Goal: Find specific page/section: Find specific page/section

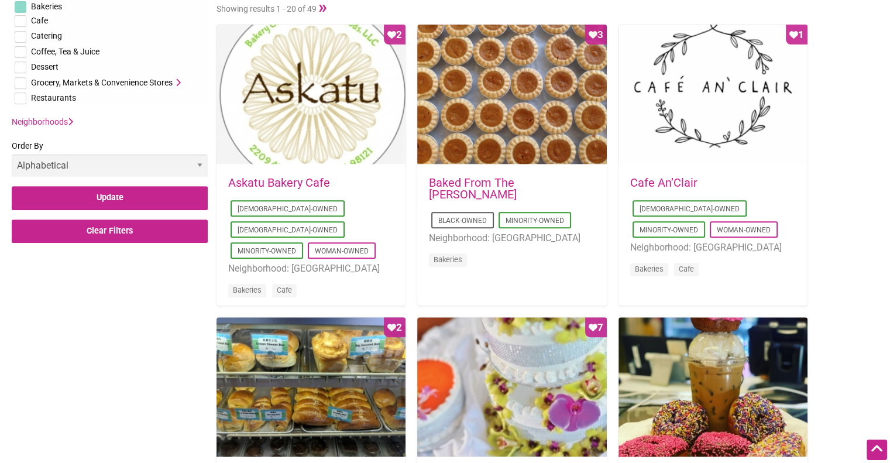
scroll to position [498, 0]
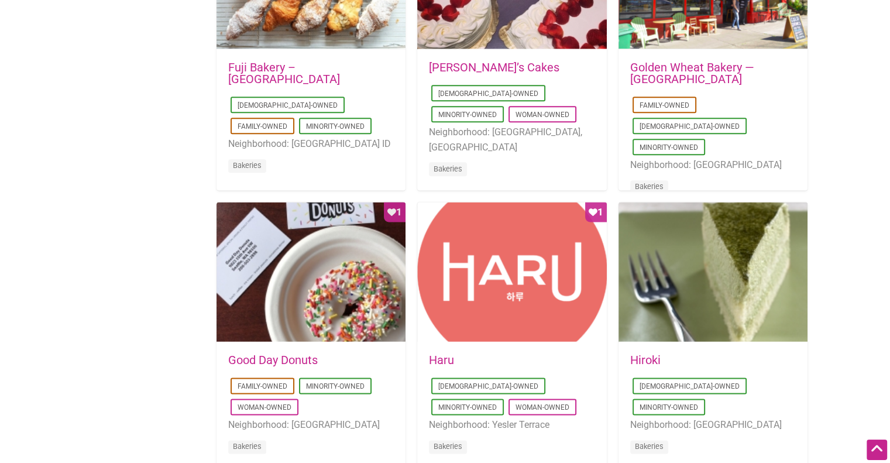
click at [131, 327] on div "Categories Bakeries Cafe Catering Coffee, Tea & Juice Dessert Grocery, Markets …" at bounding box center [421, 73] width 843 height 2186
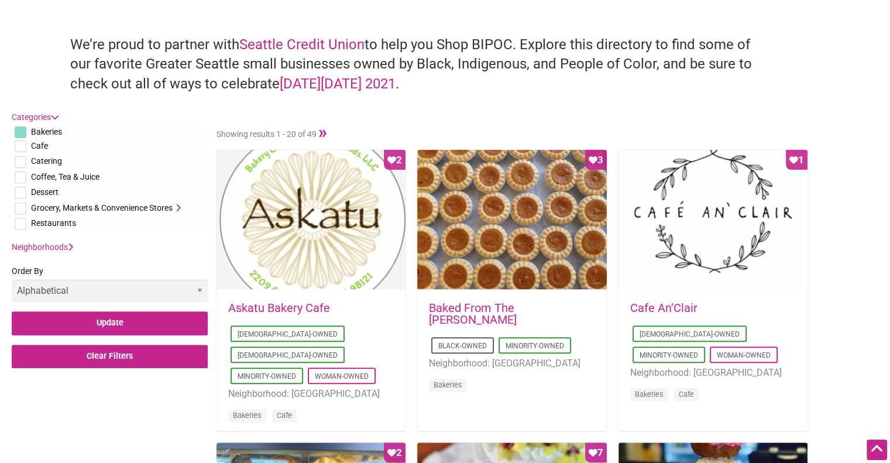
scroll to position [369, 0]
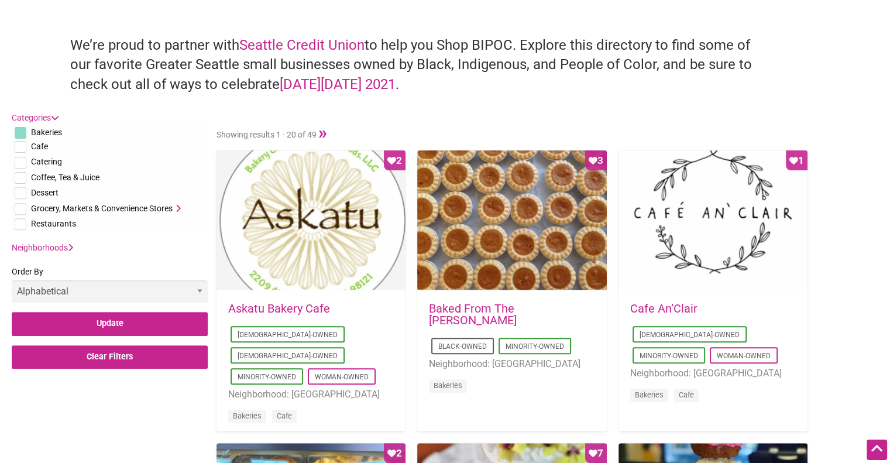
click at [21, 189] on input "checkbox" at bounding box center [21, 193] width 12 height 12
checkbox input "true"
click at [21, 132] on input "checkbox" at bounding box center [21, 133] width 12 height 12
checkbox input "false"
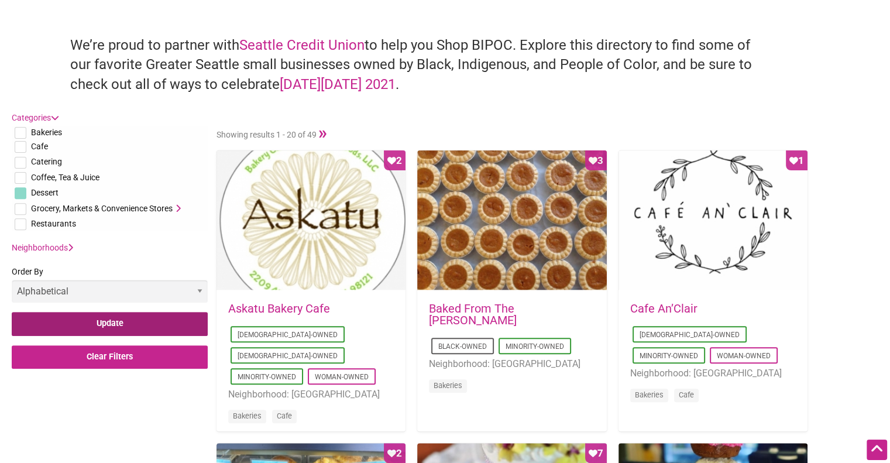
click at [67, 318] on input "Update" at bounding box center [110, 324] width 196 height 24
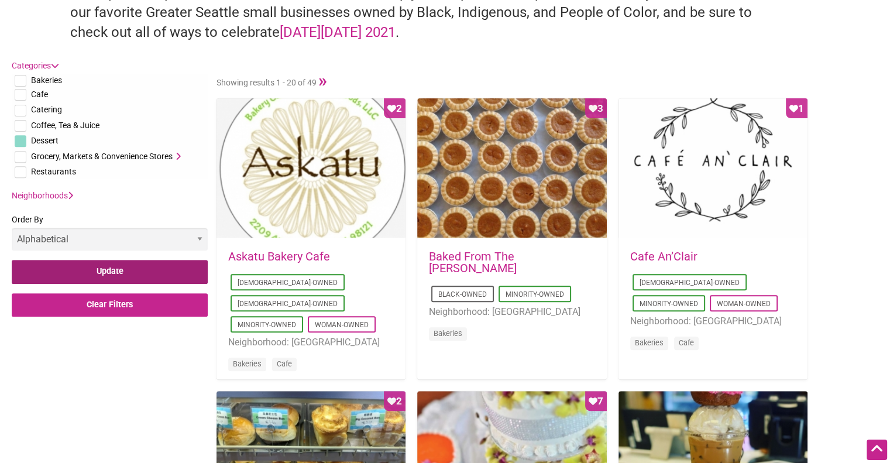
scroll to position [423, 0]
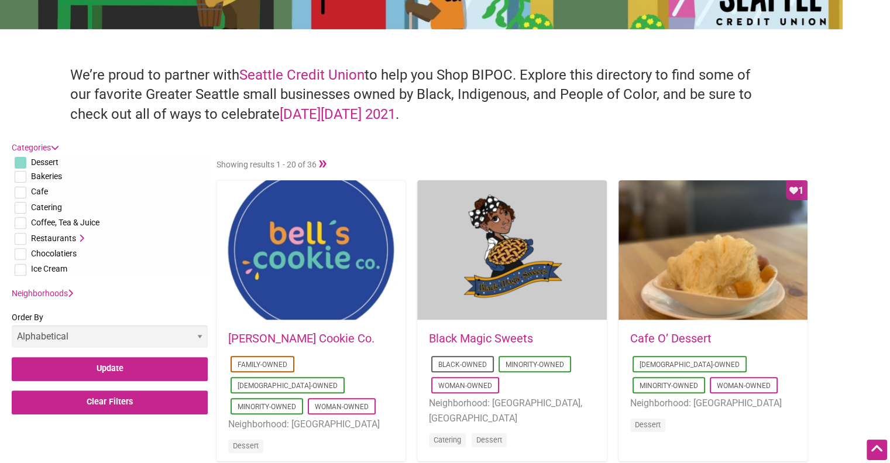
scroll to position [340, 0]
click at [454, 338] on link "Black Magic Sweets" at bounding box center [481, 338] width 104 height 14
